Goal: Task Accomplishment & Management: Use online tool/utility

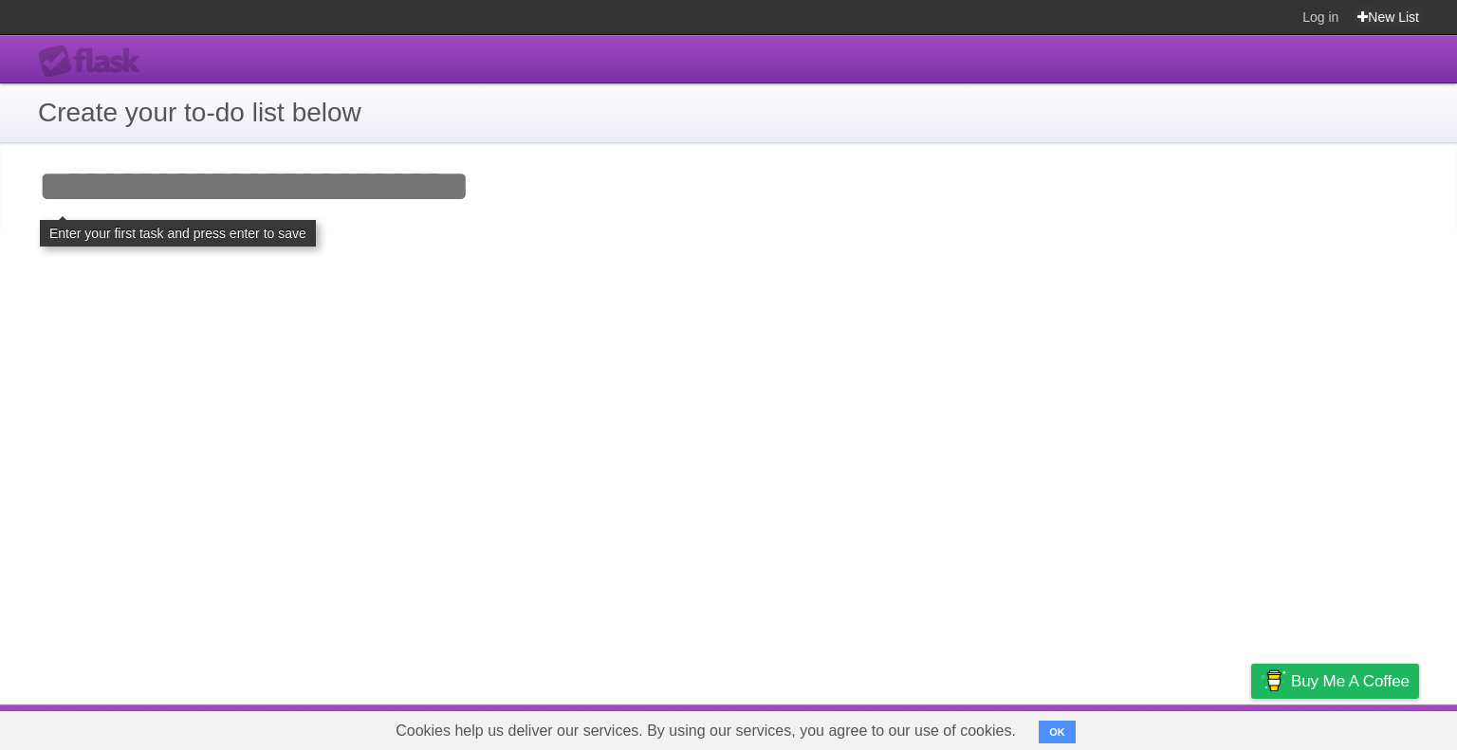
click at [1383, 21] on link "New List" at bounding box center [1388, 17] width 62 height 34
click at [432, 110] on h1 "Create your to-do list below" at bounding box center [728, 113] width 1381 height 40
click at [457, 216] on input "Add your first task" at bounding box center [728, 186] width 1457 height 87
type input "*"
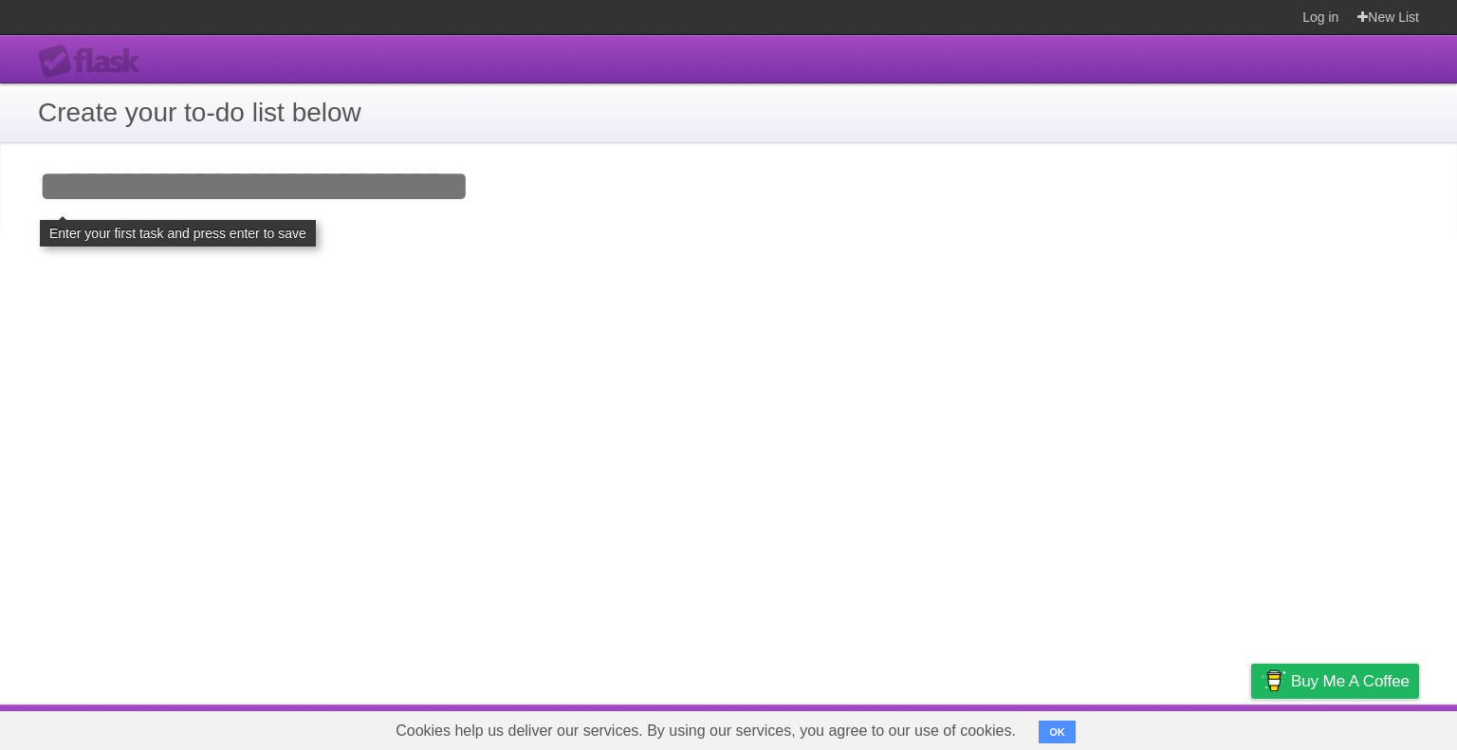
click at [1058, 726] on button "OK" at bounding box center [1056, 732] width 37 height 23
